Goal: Check status

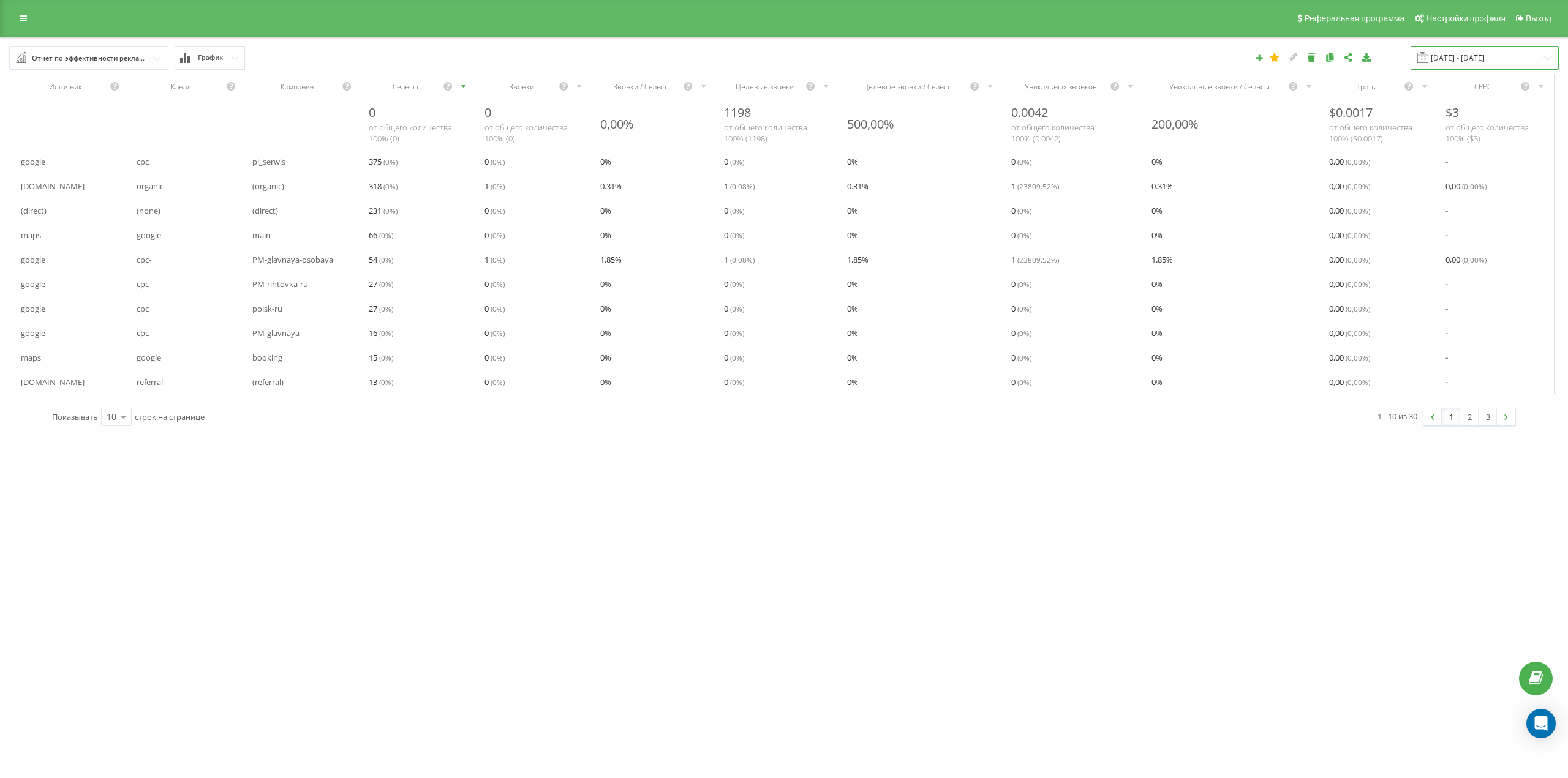
click at [1480, 51] on input "[DATE] - [DATE]" at bounding box center [1485, 58] width 148 height 24
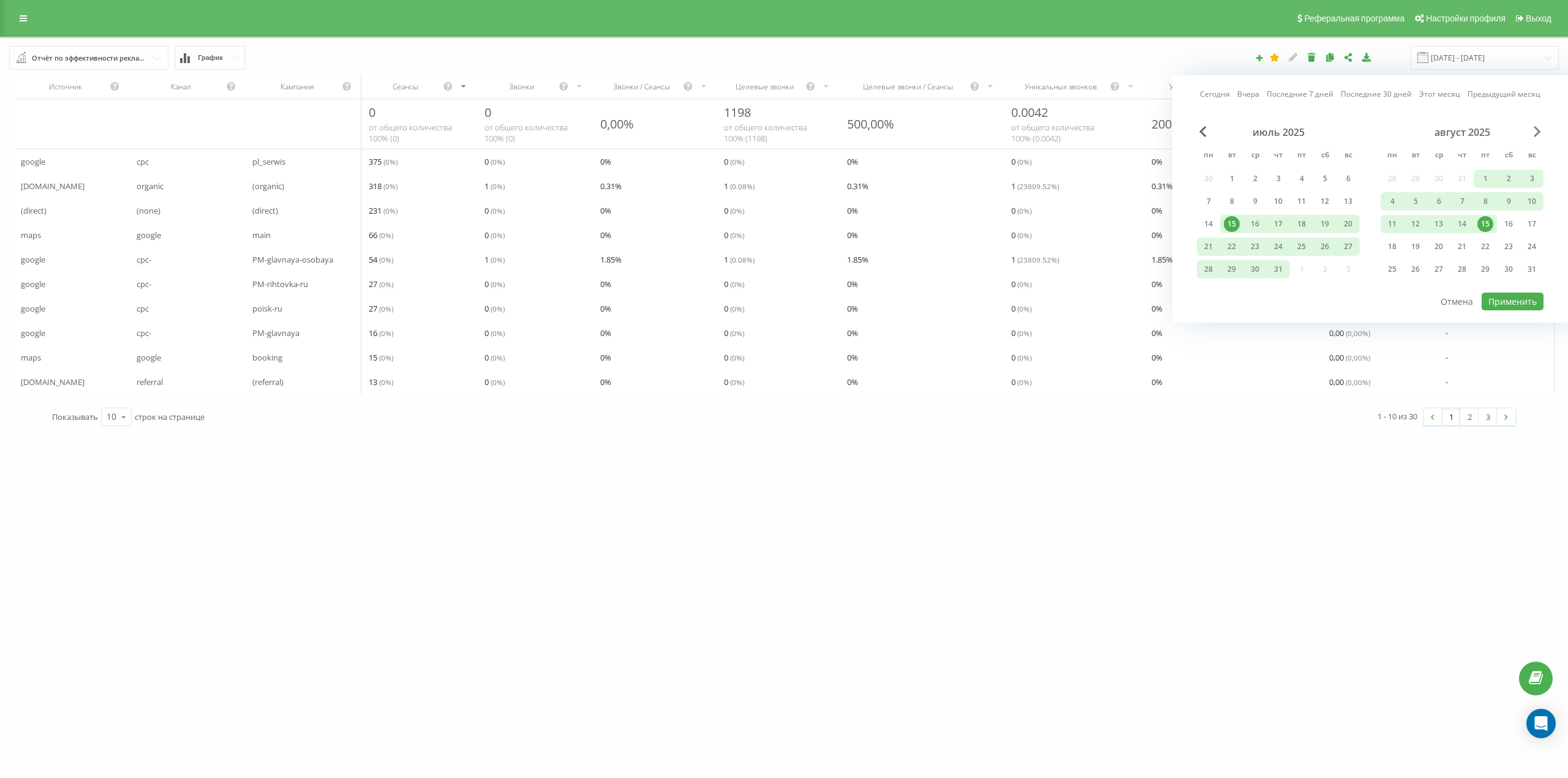
click at [1535, 129] on span "Next Month" at bounding box center [1537, 132] width 7 height 11
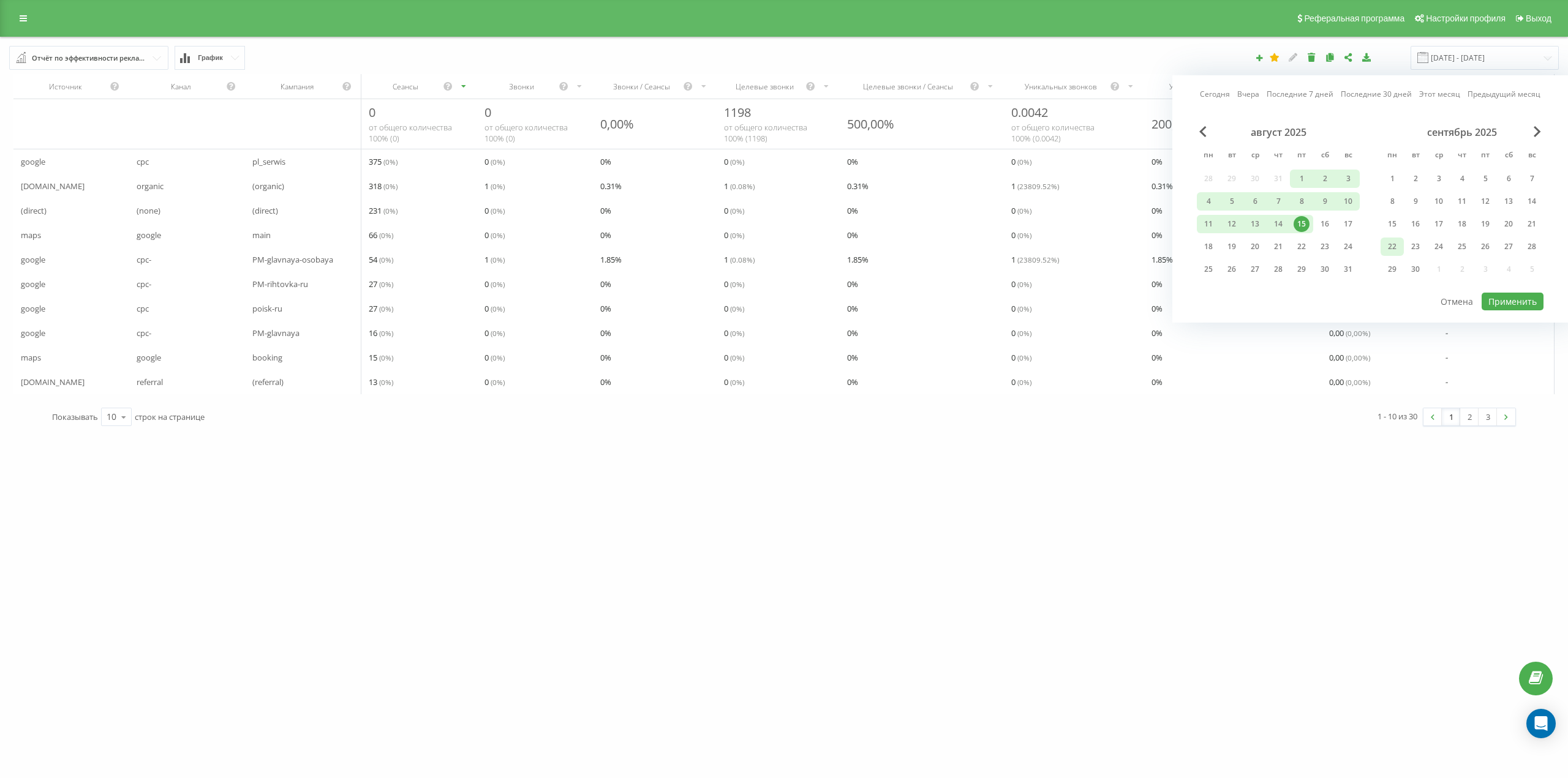
click at [1396, 246] on div "22" at bounding box center [1392, 246] width 16 height 16
click at [1507, 297] on button "Применить" at bounding box center [1512, 301] width 62 height 18
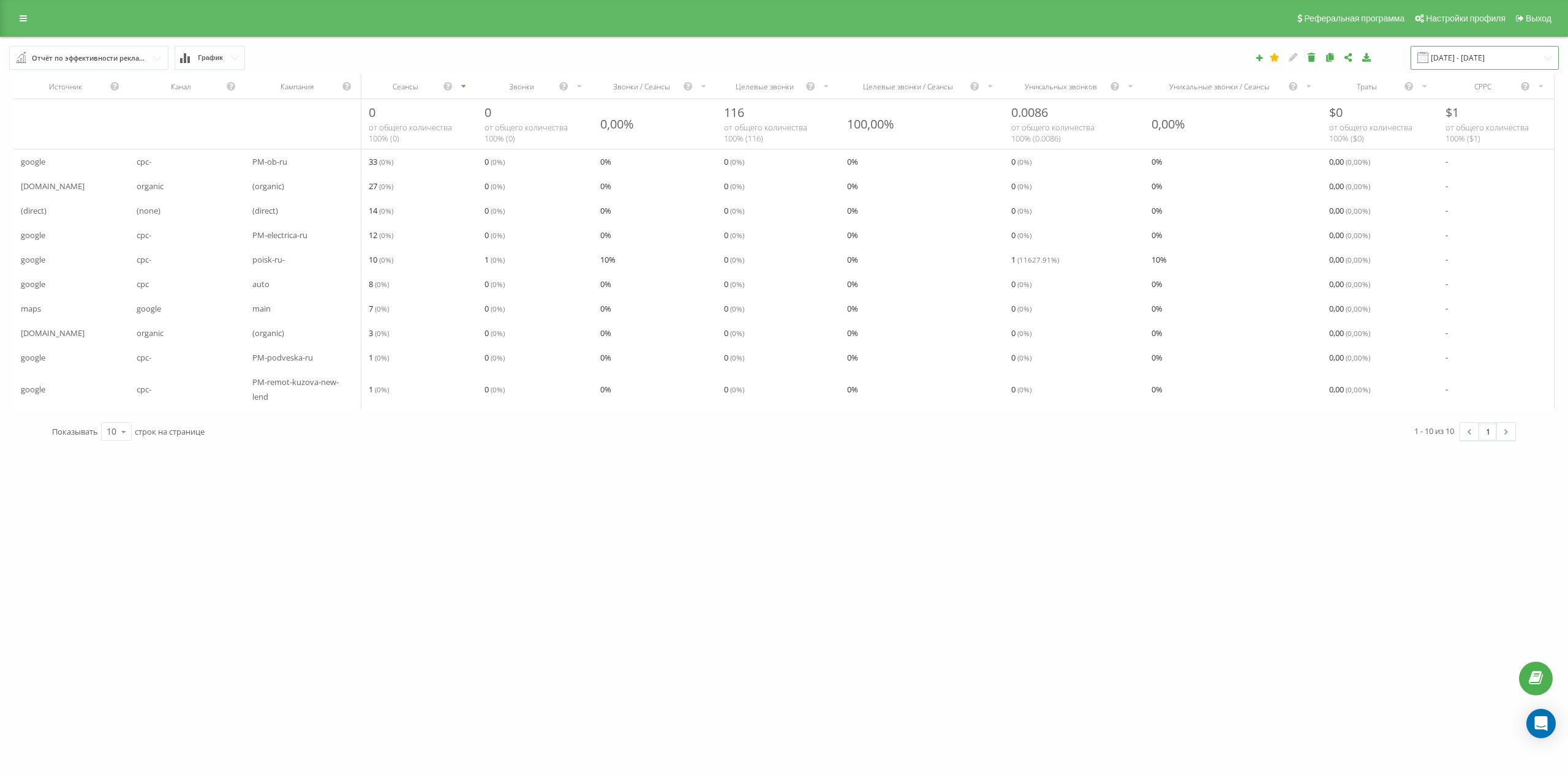
click at [1479, 55] on input "[DATE] - [DATE]" at bounding box center [1485, 58] width 148 height 24
click at [1329, 224] on div "20" at bounding box center [1325, 224] width 16 height 16
click at [1530, 302] on button "Применить" at bounding box center [1512, 301] width 62 height 18
type input "[DATE] - [DATE]"
